Goal: Task Accomplishment & Management: Manage account settings

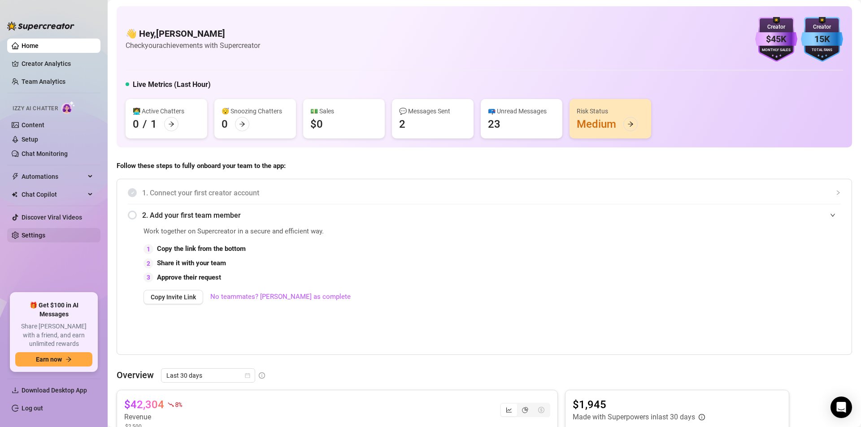
click at [37, 235] on link "Settings" at bounding box center [34, 235] width 24 height 7
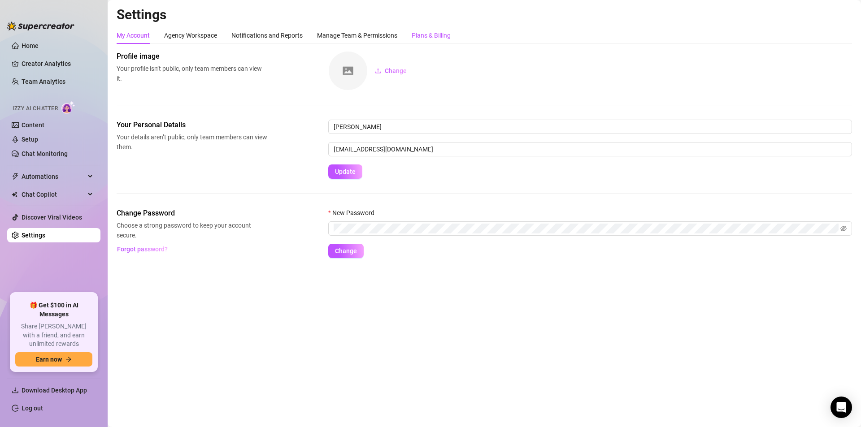
click at [421, 33] on div "Plans & Billing" at bounding box center [430, 35] width 39 height 10
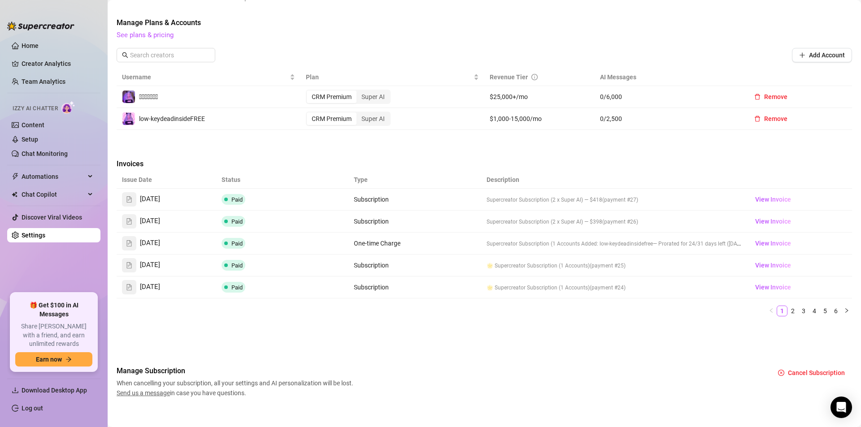
scroll to position [249, 0]
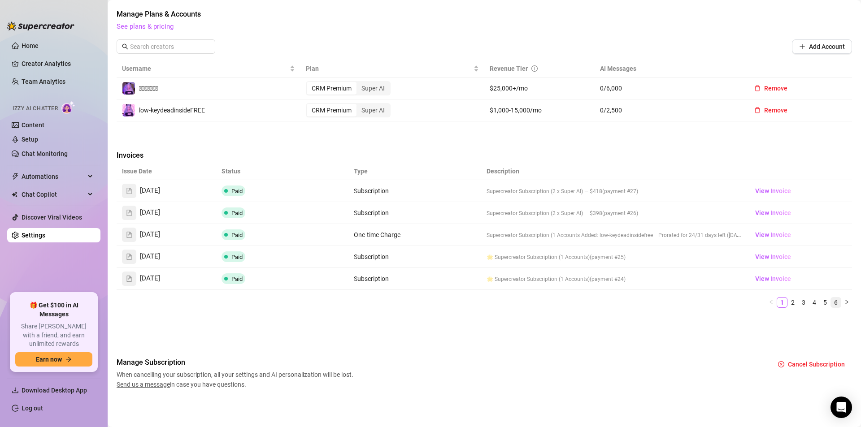
click at [830, 301] on link "6" at bounding box center [835, 303] width 10 height 10
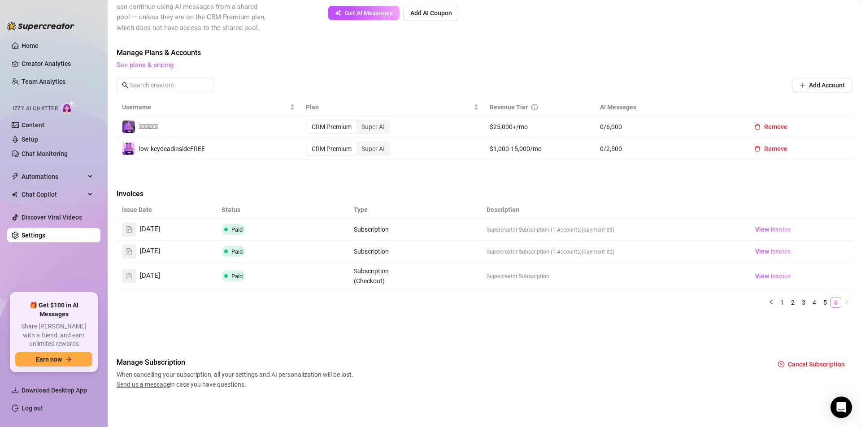
scroll to position [210, 0]
click at [820, 301] on link "5" at bounding box center [825, 303] width 10 height 10
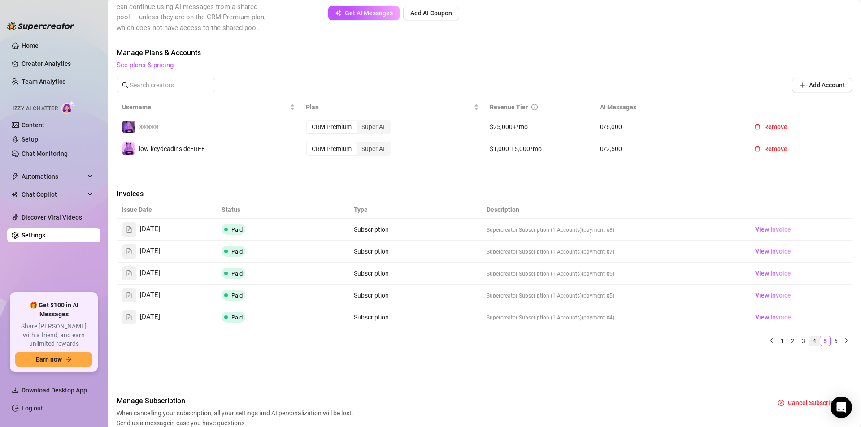
click at [809, 338] on link "4" at bounding box center [814, 341] width 10 height 10
click at [800, 338] on link "3" at bounding box center [803, 341] width 10 height 10
click at [787, 342] on link "2" at bounding box center [792, 341] width 10 height 10
click at [770, 316] on span "View Invoice" at bounding box center [773, 317] width 36 height 10
click at [777, 339] on link "1" at bounding box center [782, 341] width 10 height 10
